Goal: Information Seeking & Learning: Learn about a topic

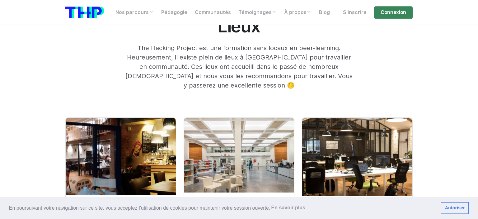
scroll to position [911, 0]
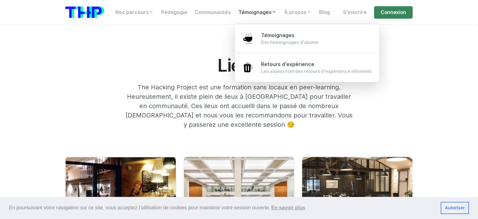
click at [255, 12] on link "Témoignages" at bounding box center [258, 12] width 46 height 12
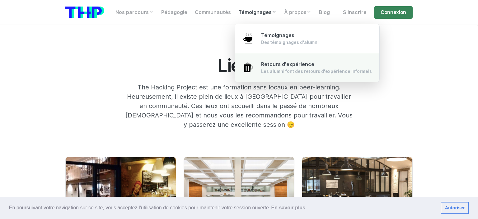
click at [278, 68] on div "Les alumni font des retours d'expérience informels" at bounding box center [316, 71] width 111 height 6
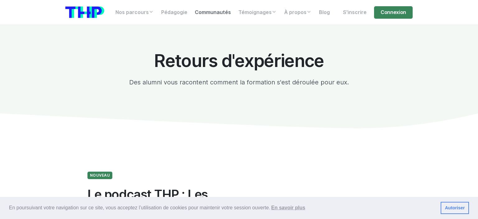
click at [209, 12] on link "Communautés" at bounding box center [213, 12] width 44 height 12
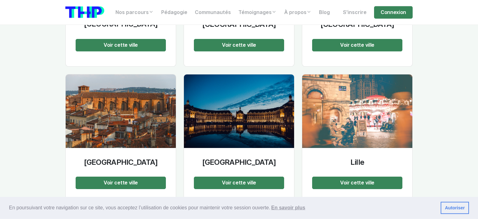
scroll to position [986, 0]
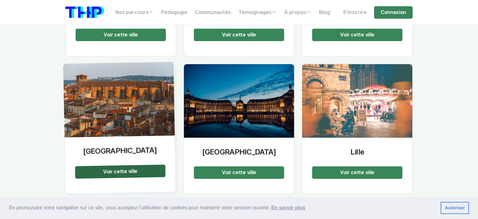
click at [118, 164] on div "Voir cette ville" at bounding box center [120, 171] width 91 height 14
click at [120, 168] on span "Voir cette ville" at bounding box center [120, 171] width 34 height 7
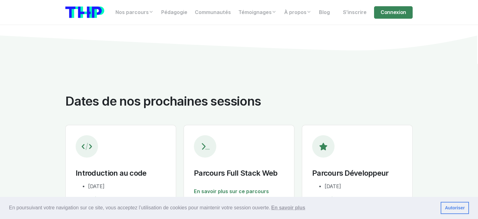
scroll to position [723, 0]
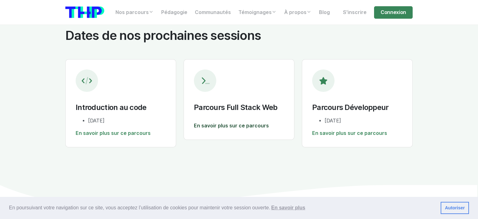
click at [229, 122] on link "En savoir plus sur ce parcours" at bounding box center [239, 125] width 90 height 7
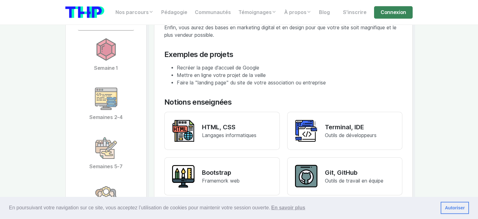
scroll to position [1282, 0]
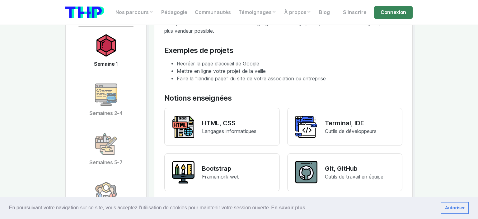
click at [109, 60] on link "Semaine 1" at bounding box center [106, 50] width 57 height 49
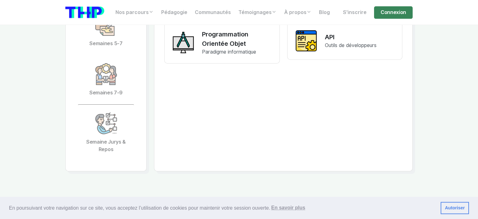
scroll to position [1413, 0]
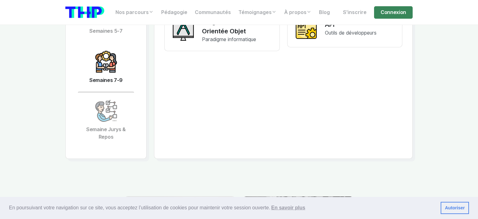
click at [115, 59] on img at bounding box center [106, 61] width 22 height 22
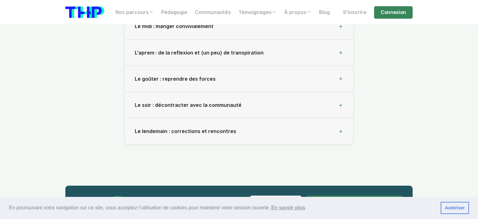
scroll to position [1775, 0]
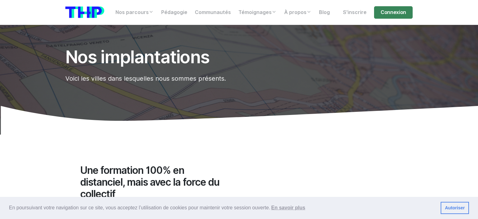
scroll to position [986, 0]
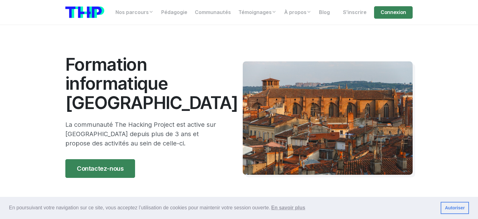
scroll to position [911, 0]
